Goal: Find specific page/section: Find specific page/section

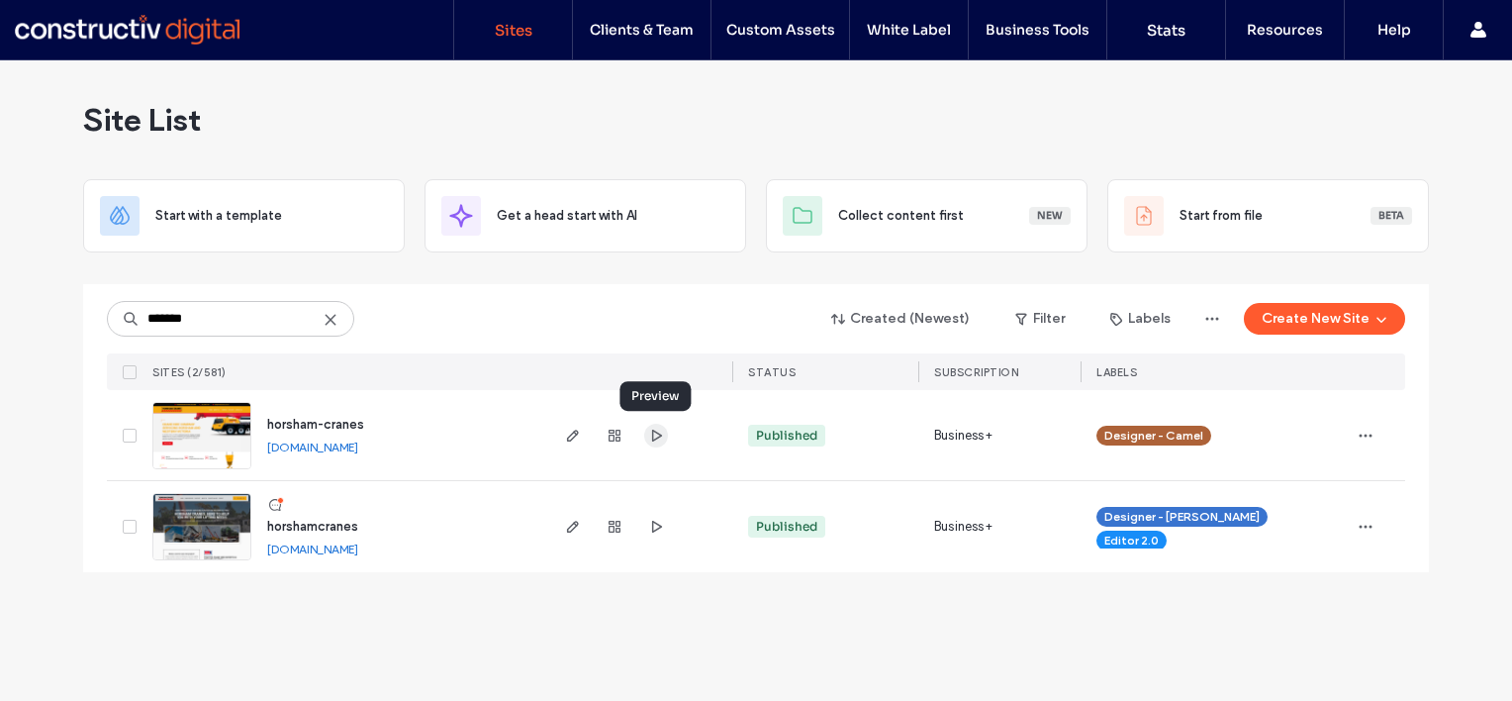
type input "*******"
click at [653, 435] on use "button" at bounding box center [657, 434] width 10 height 12
click at [574, 428] on icon "button" at bounding box center [573, 435] width 16 height 16
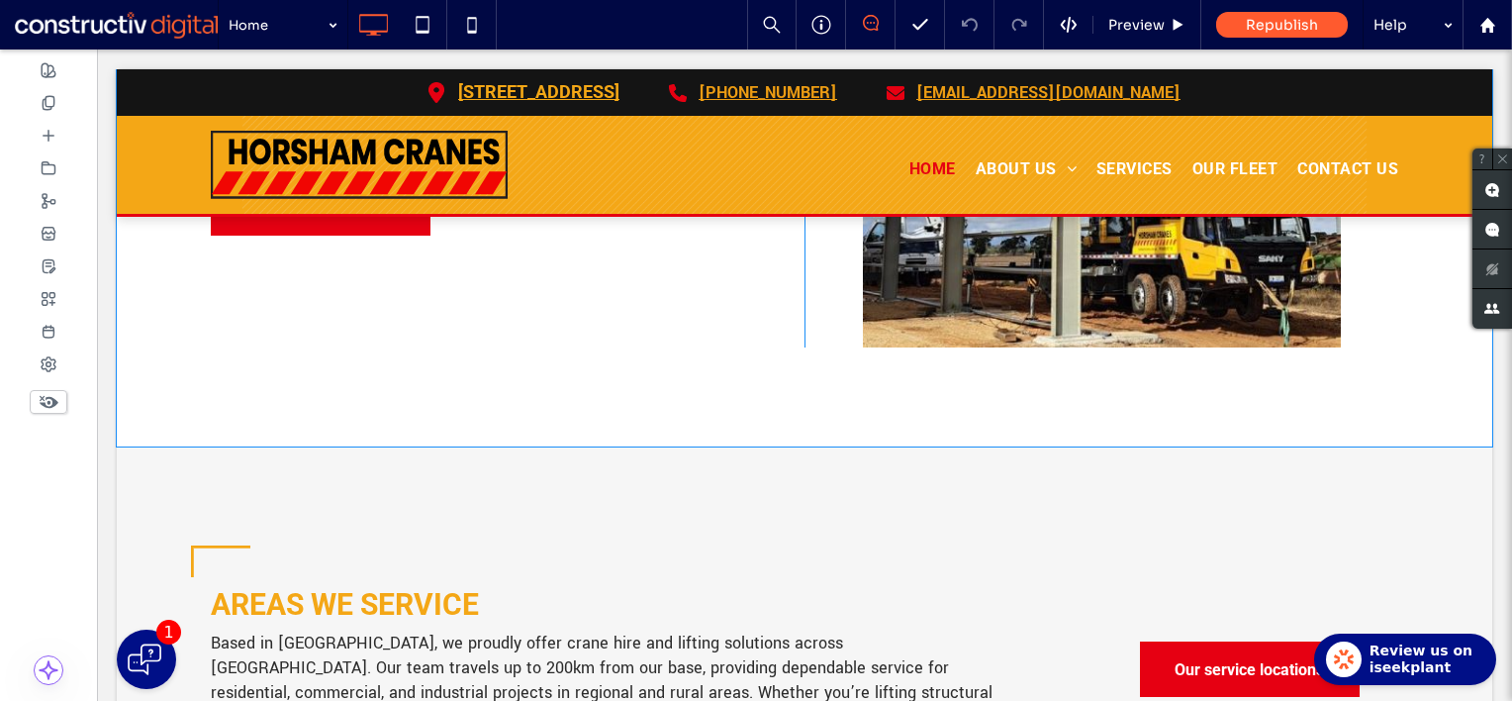
scroll to position [6135, 0]
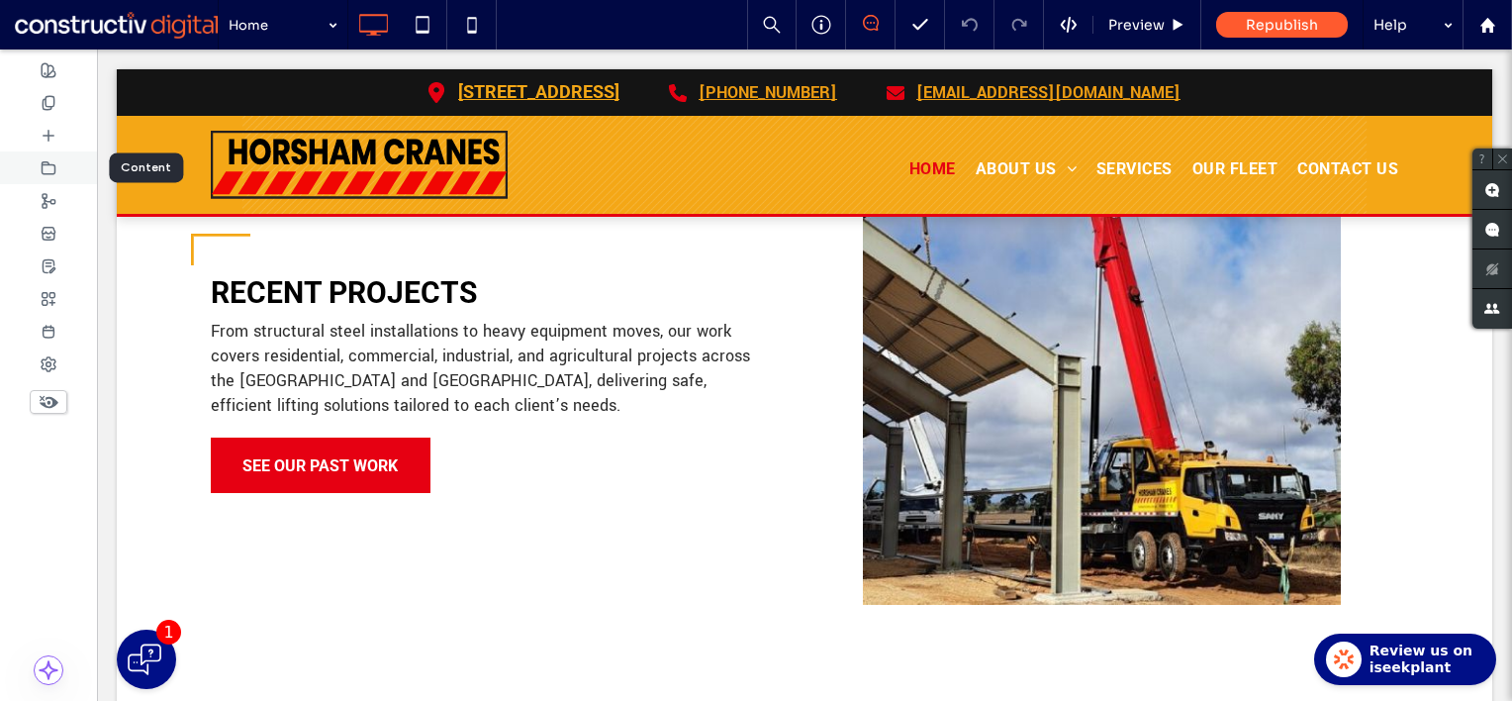
click at [43, 164] on use at bounding box center [49, 167] width 13 height 12
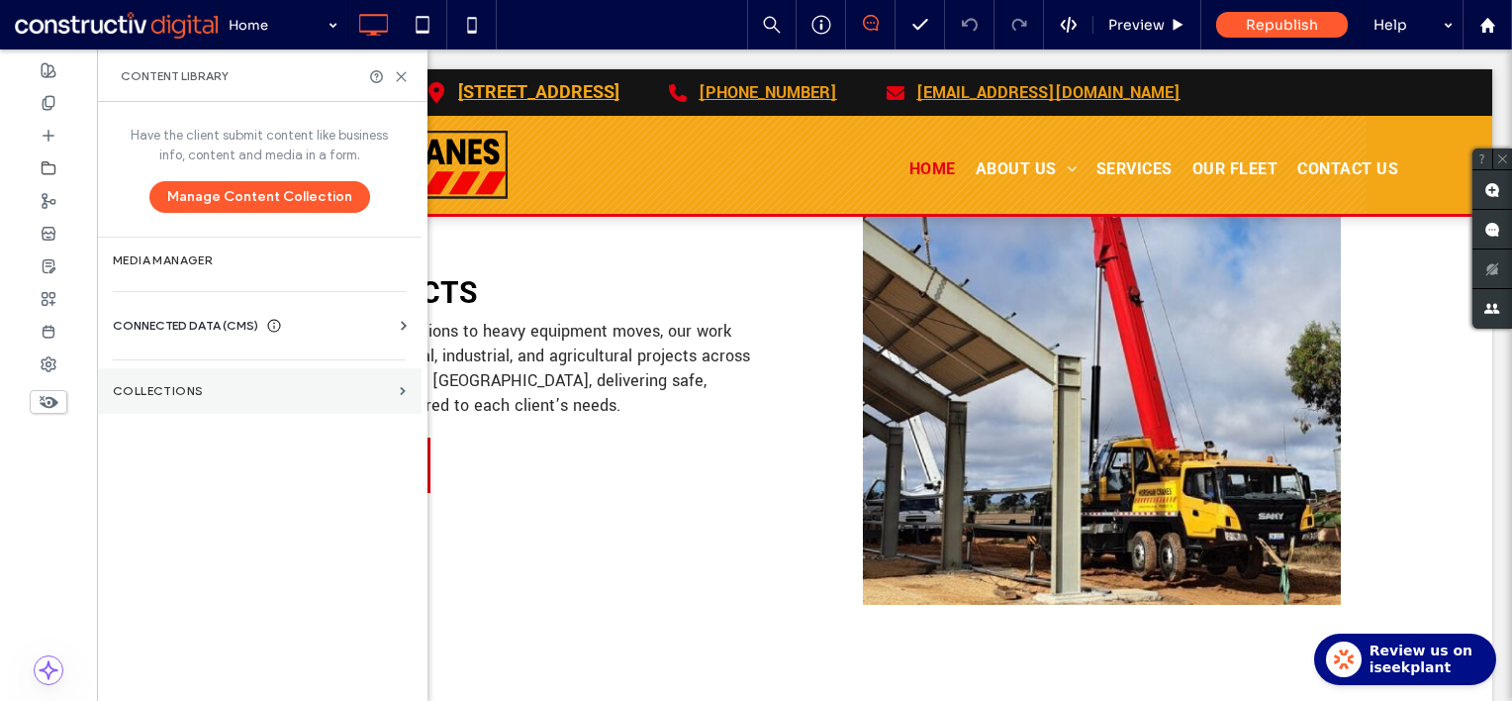
click at [178, 385] on label "Collections" at bounding box center [252, 391] width 279 height 14
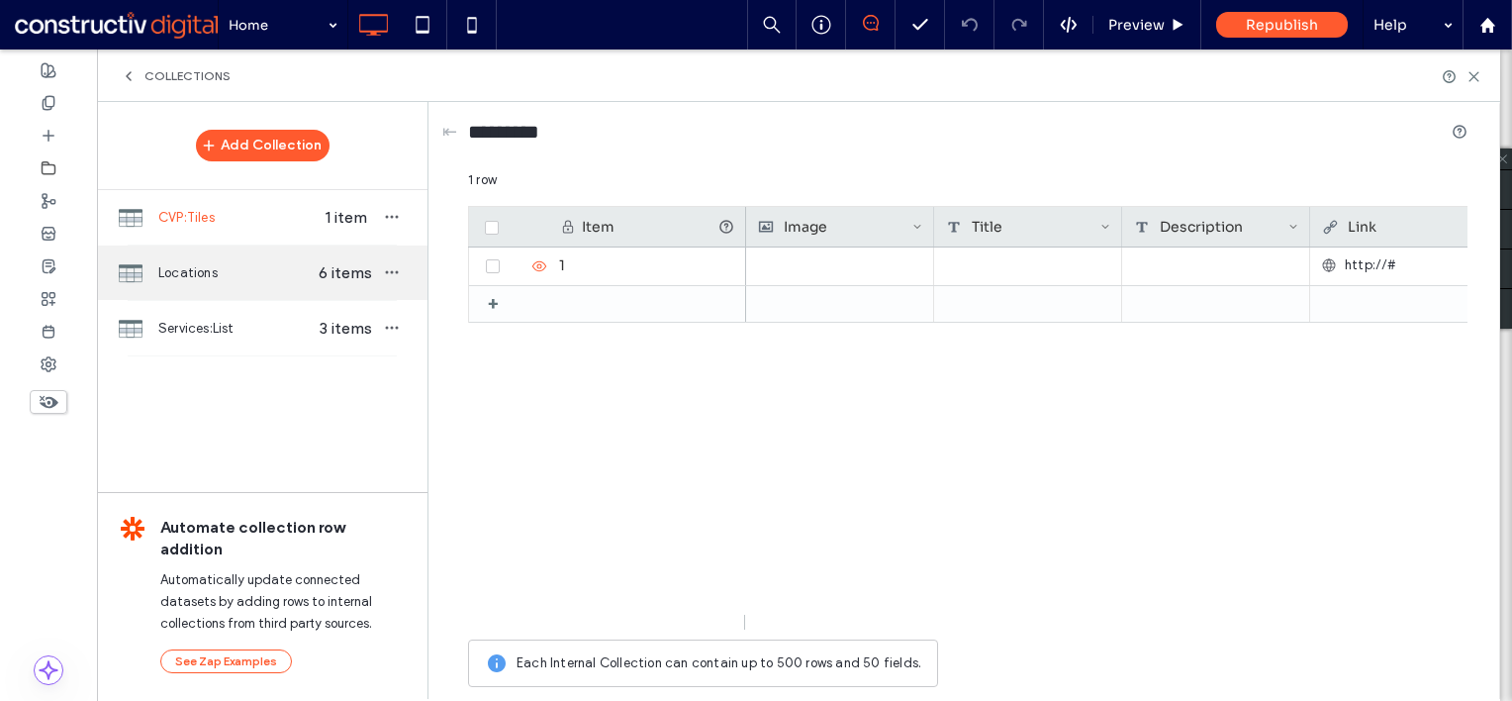
click at [233, 268] on span "Locations" at bounding box center [234, 273] width 152 height 20
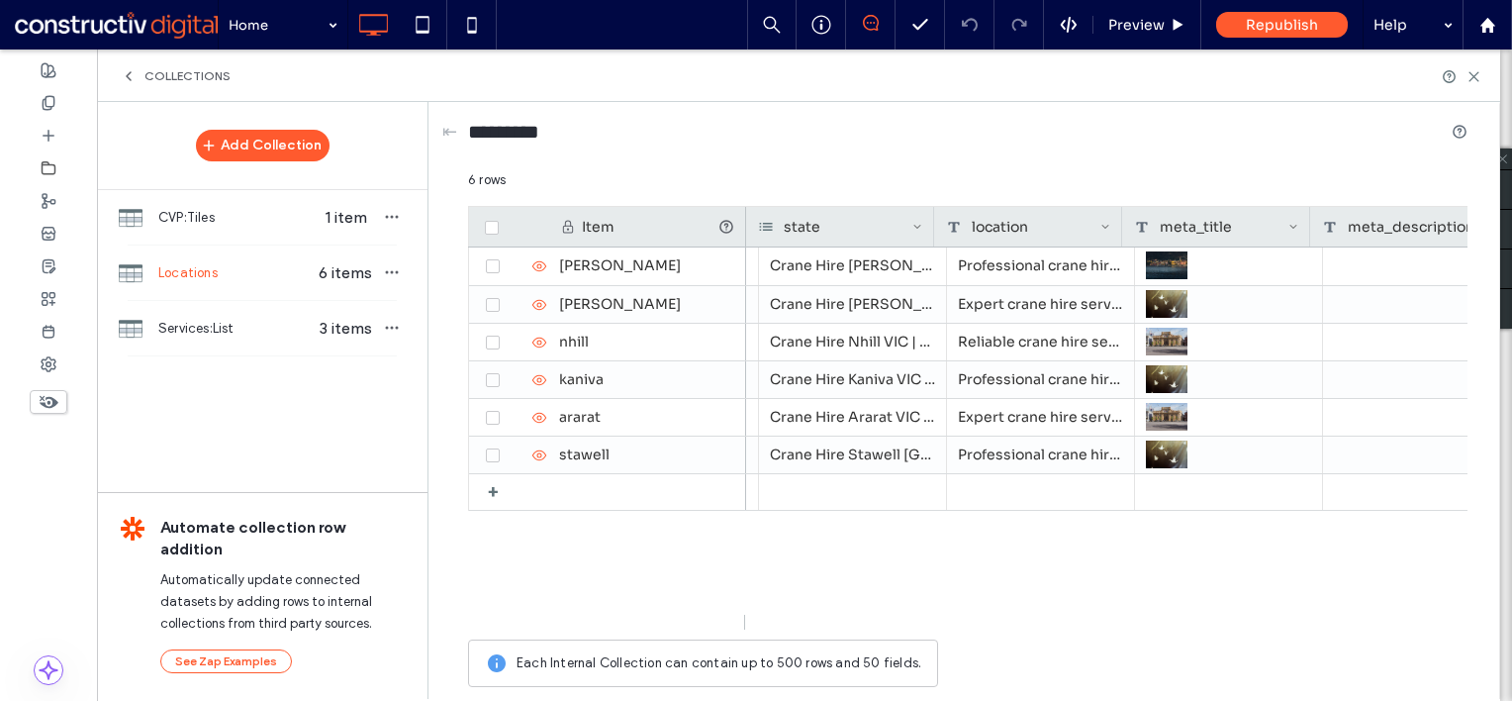
scroll to position [0, 0]
